Goal: Task Accomplishment & Management: Use online tool/utility

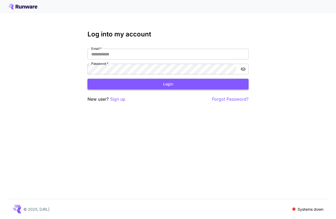
type input "**********"
click at [141, 87] on button "Login" at bounding box center [167, 84] width 161 height 11
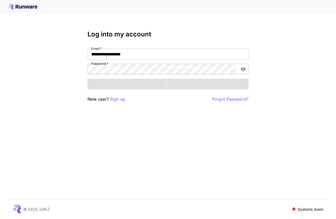
click at [141, 87] on div "Login" at bounding box center [167, 84] width 161 height 11
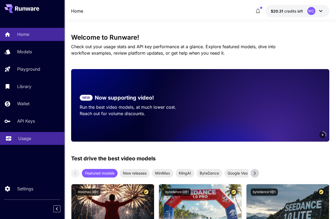
drag, startPoint x: 30, startPoint y: 138, endPoint x: 61, endPoint y: 133, distance: 30.7
click at [30, 138] on div "Usage" at bounding box center [39, 138] width 42 height 6
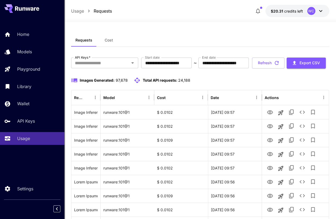
scroll to position [8, 0]
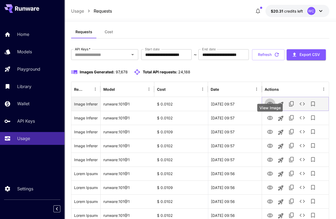
click at [268, 108] on icon "View Image" at bounding box center [269, 104] width 6 height 6
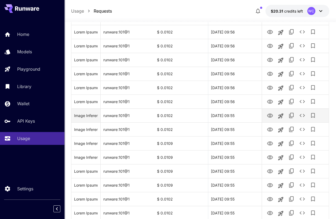
scroll to position [179, 0]
click at [272, 117] on icon "View Image" at bounding box center [270, 115] width 6 height 4
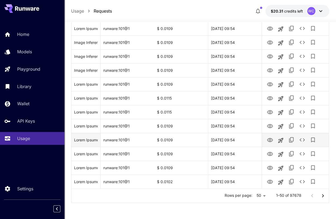
scroll to position [630, 0]
click at [326, 197] on button "Go to next page" at bounding box center [322, 196] width 11 height 11
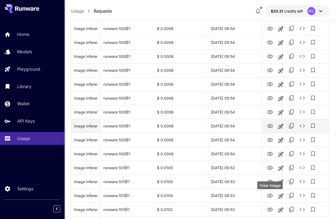
scroll to position [448, 0]
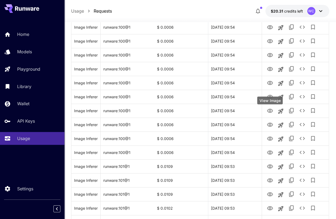
click at [269, 100] on div "View Image" at bounding box center [269, 101] width 25 height 8
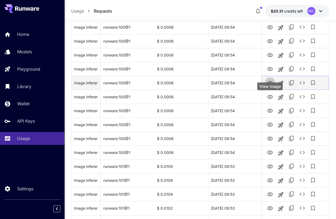
click at [268, 86] on icon "View Image" at bounding box center [269, 83] width 6 height 6
click at [302, 86] on icon "See details" at bounding box center [302, 83] width 6 height 6
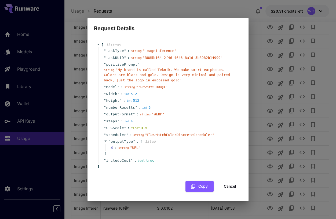
click at [234, 187] on button "Cancel" at bounding box center [230, 186] width 24 height 11
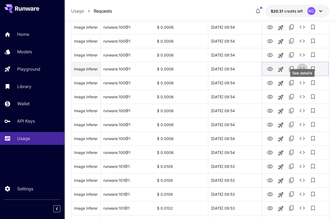
click at [302, 72] on icon "See details" at bounding box center [302, 69] width 6 height 6
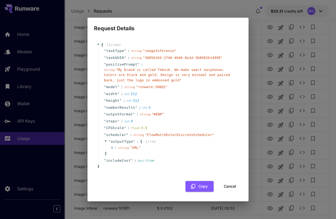
drag, startPoint x: 230, startPoint y: 187, endPoint x: 284, endPoint y: 82, distance: 118.0
click at [230, 187] on button "Cancel" at bounding box center [230, 186] width 24 height 11
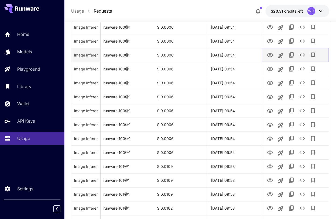
click at [270, 58] on icon "View Image" at bounding box center [269, 55] width 6 height 6
